Goal: Task Accomplishment & Management: Complete application form

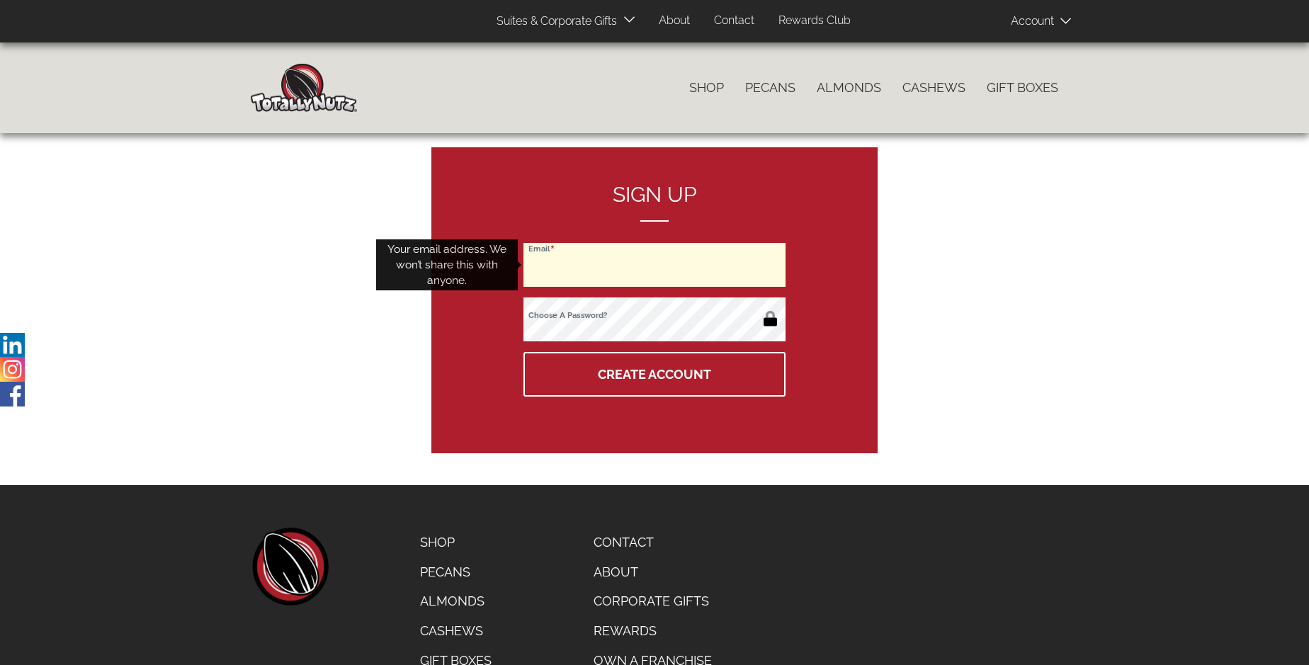
click at [654, 265] on input "Email" at bounding box center [654, 265] width 262 height 44
type input "[EMAIL_ADDRESS][DOMAIN_NAME]"
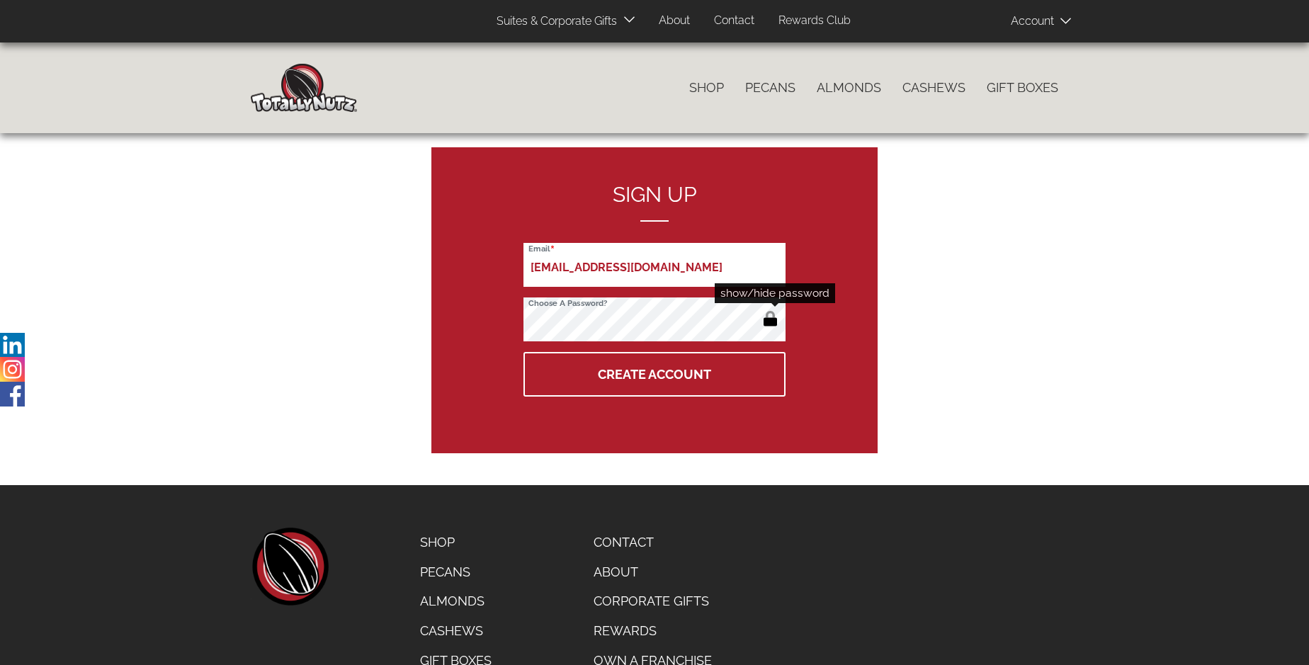
click at [770, 320] on button "button" at bounding box center [770, 320] width 23 height 23
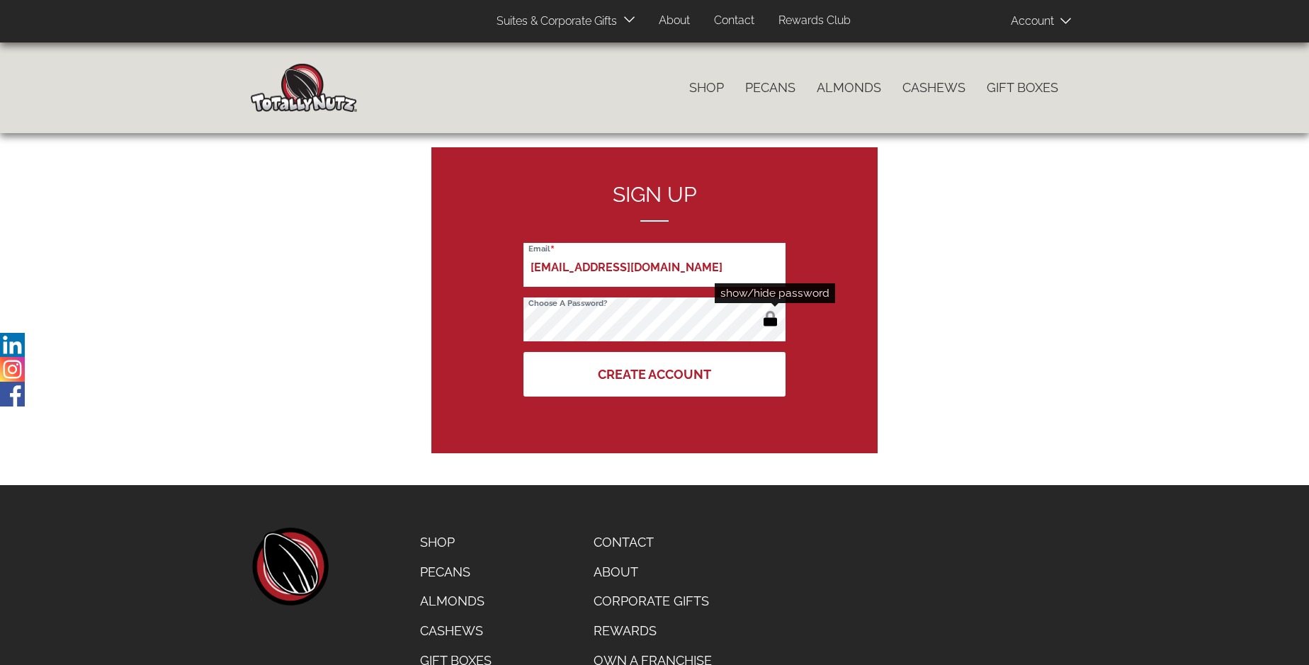
click at [654, 374] on button "Create Account" at bounding box center [654, 374] width 262 height 45
